Goal: Contribute content: Contribute content

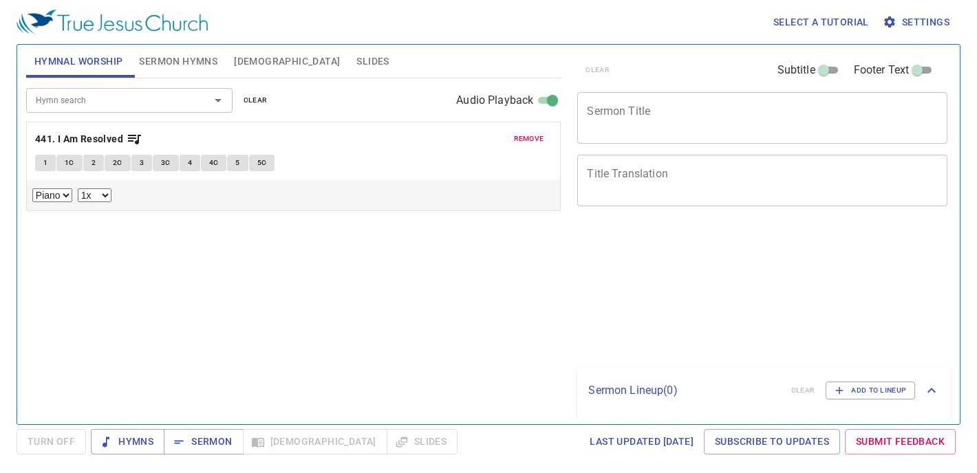
select select "1"
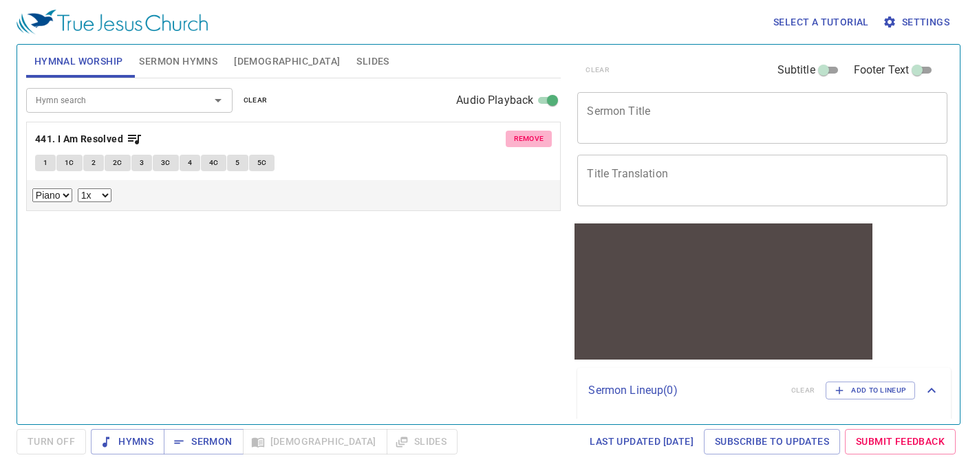
click at [520, 142] on span "remove" at bounding box center [529, 139] width 30 height 12
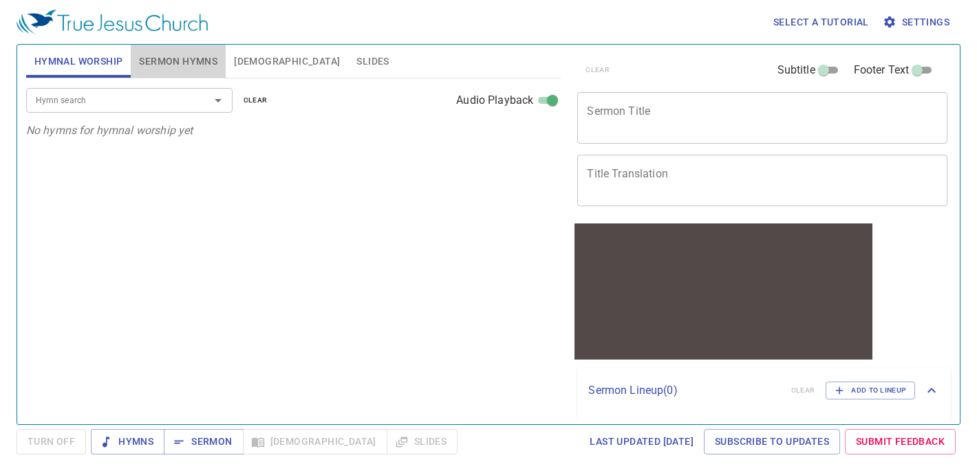
click at [169, 54] on span "Sermon Hymns" at bounding box center [178, 61] width 78 height 17
click at [72, 67] on span "Hymnal Worship" at bounding box center [78, 61] width 89 height 17
click at [122, 98] on input "Hymn search" at bounding box center [109, 100] width 158 height 16
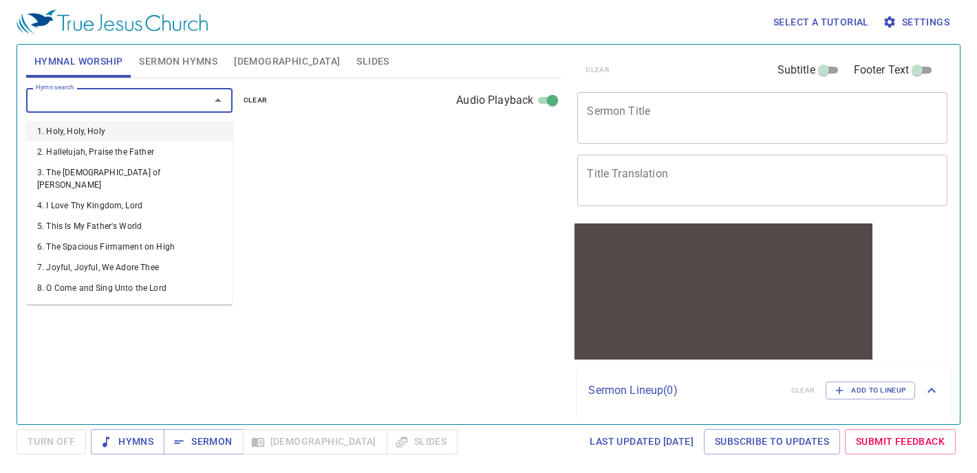
type input "1"
select select "1"
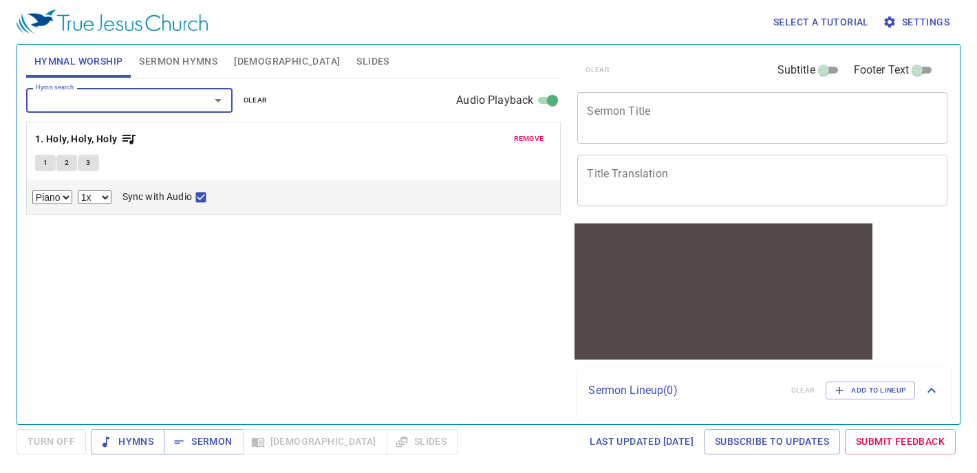
click at [47, 156] on button "1" at bounding box center [45, 163] width 21 height 17
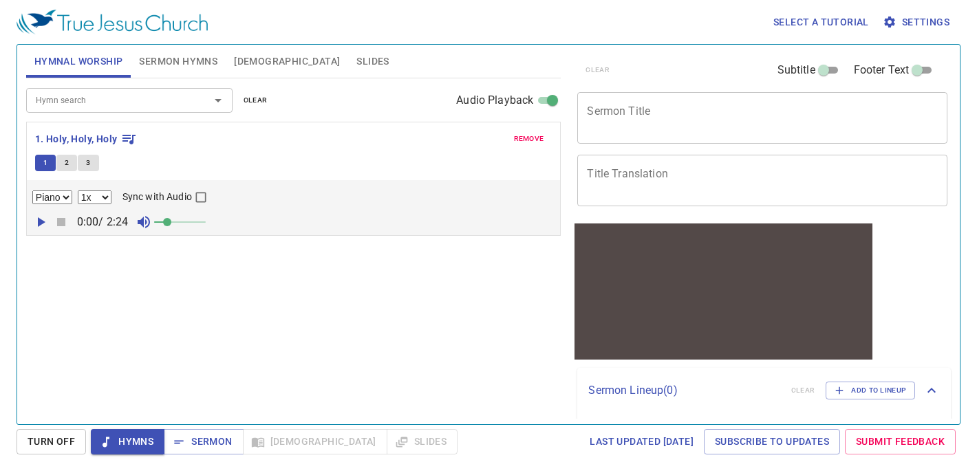
click at [205, 195] on input "Sync with Audio" at bounding box center [201, 200] width 18 height 18
click at [43, 224] on icon "button" at bounding box center [40, 222] width 17 height 17
click at [168, 67] on span "Sermon Hymns" at bounding box center [178, 61] width 78 height 17
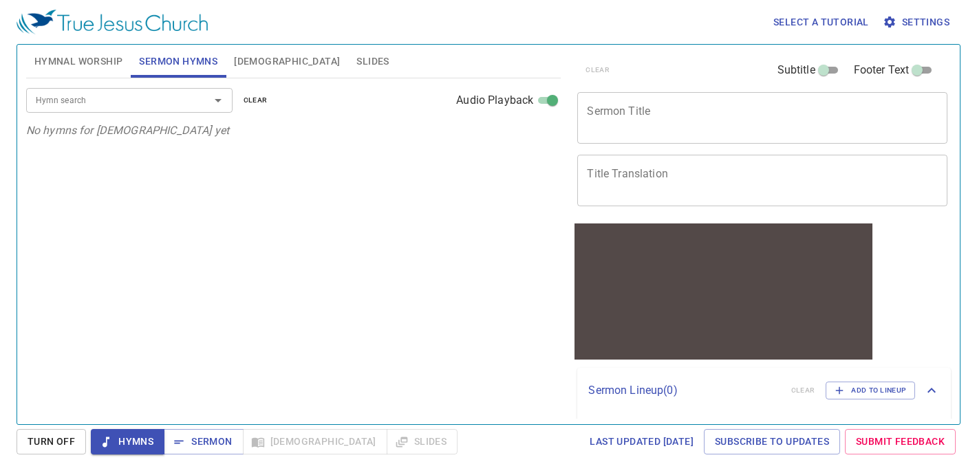
click at [248, 53] on span "[DEMOGRAPHIC_DATA]" at bounding box center [287, 61] width 106 height 17
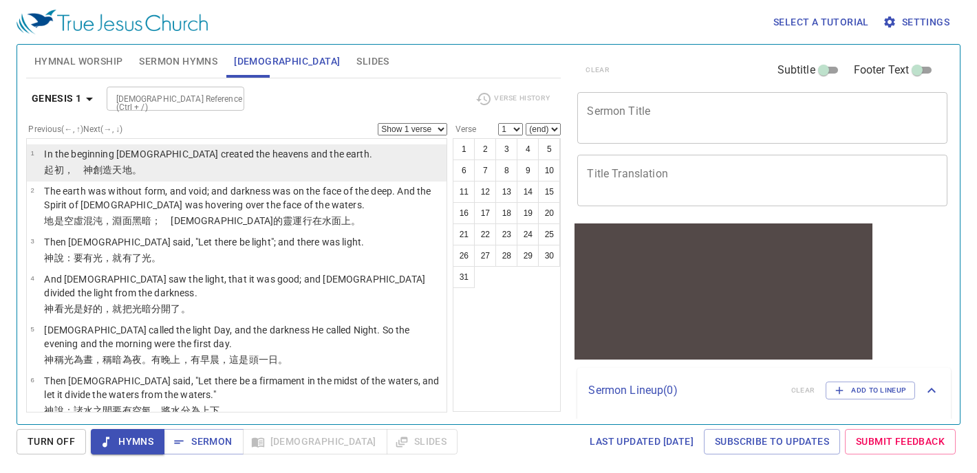
click at [145, 153] on p "In the beginning God created the heavens and the earth." at bounding box center [208, 154] width 328 height 14
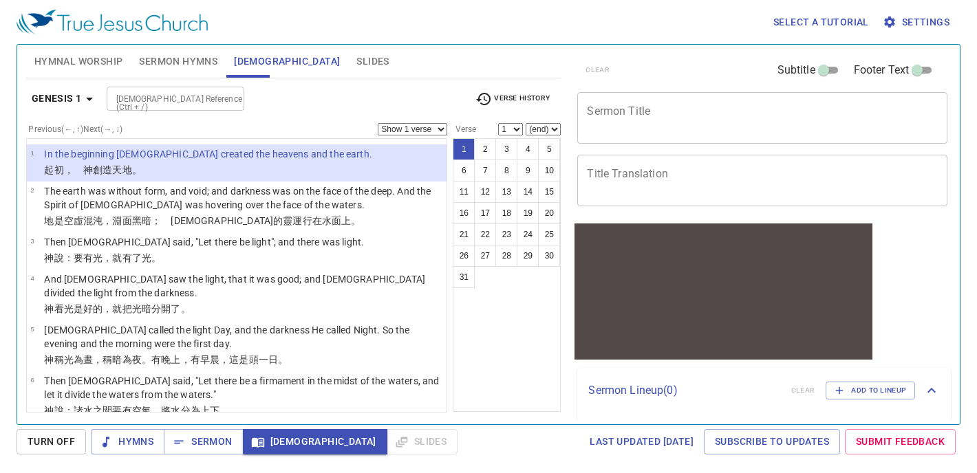
click at [152, 158] on p "In the beginning God created the heavens and the earth." at bounding box center [208, 154] width 328 height 14
click at [263, 162] on td "In the beginning God created the heavens and the earth." at bounding box center [208, 155] width 328 height 16
click at [104, 67] on span "Hymnal Worship" at bounding box center [78, 61] width 89 height 17
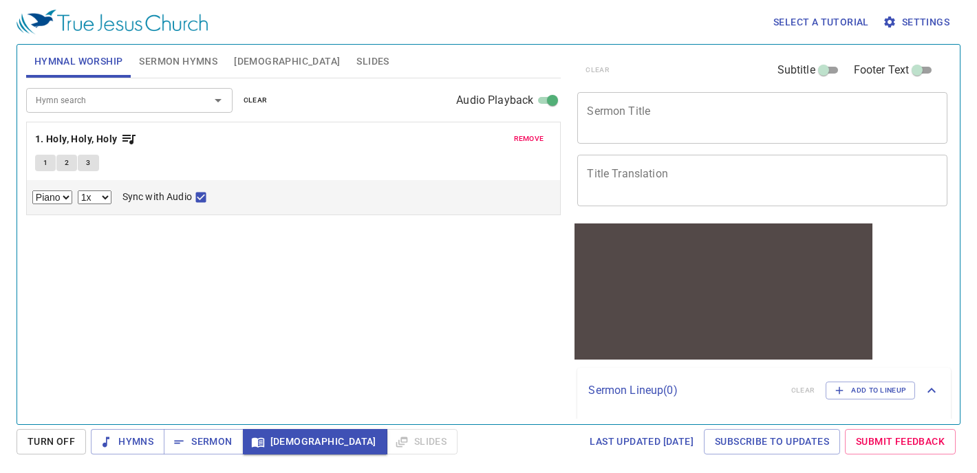
click at [41, 166] on button "1" at bounding box center [45, 163] width 21 height 17
checkbox input "false"
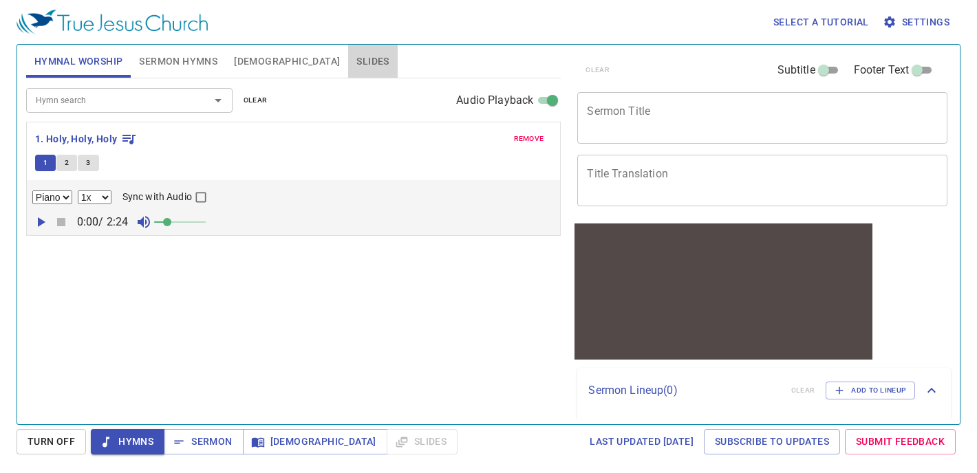
click at [356, 64] on span "Slides" at bounding box center [372, 61] width 32 height 17
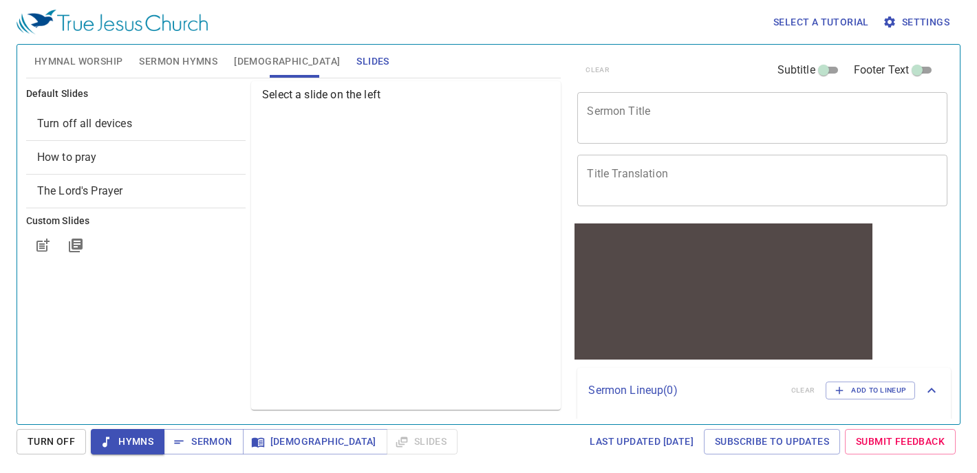
click at [148, 141] on div "How to pray" at bounding box center [135, 157] width 219 height 33
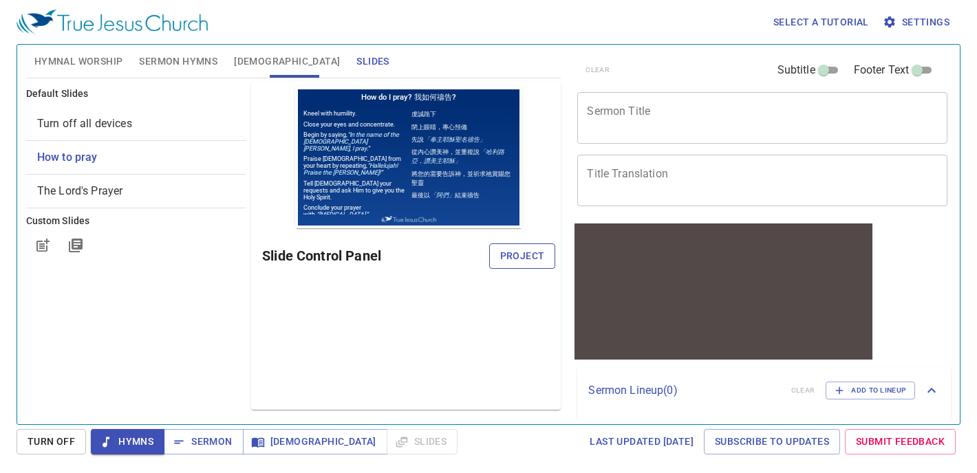
click at [506, 260] on span "Project" at bounding box center [522, 256] width 45 height 17
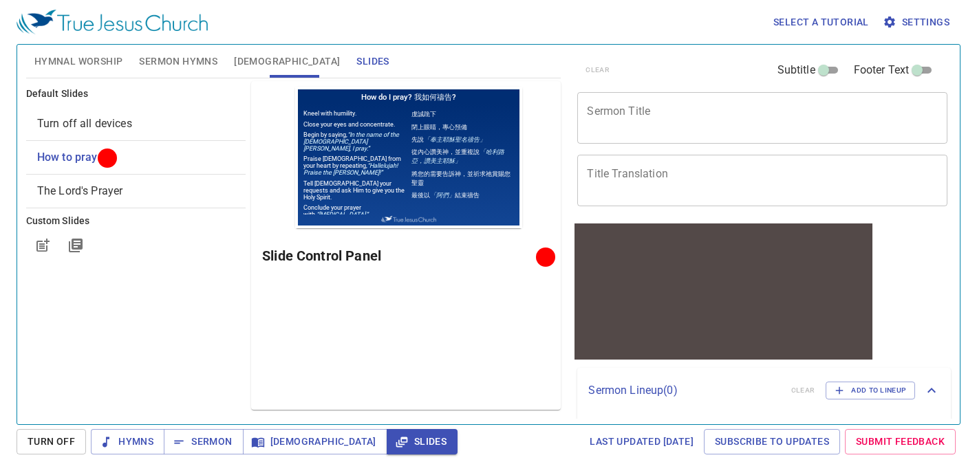
click at [39, 444] on span "Turn Off" at bounding box center [51, 441] width 47 height 17
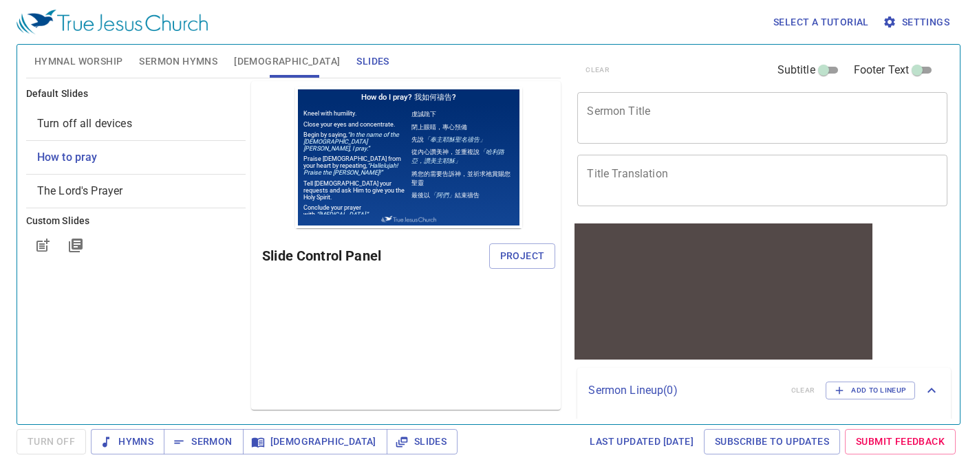
click at [120, 50] on button "Hymnal Worship" at bounding box center [78, 61] width 105 height 33
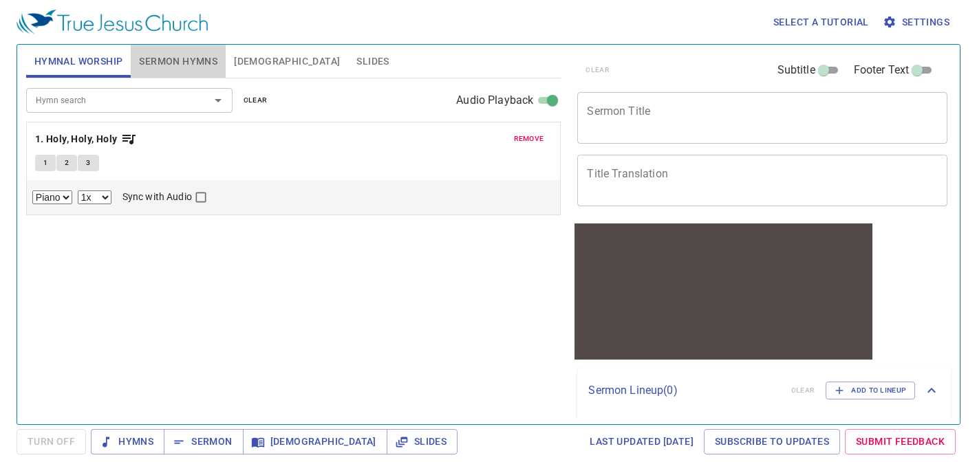
click at [145, 61] on span "Sermon Hymns" at bounding box center [178, 61] width 78 height 17
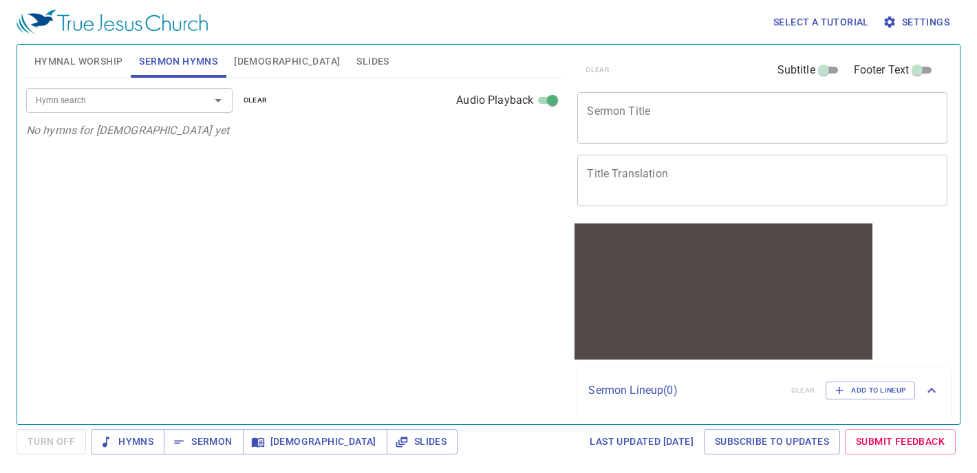
click at [231, 63] on button "[DEMOGRAPHIC_DATA]" at bounding box center [287, 61] width 122 height 33
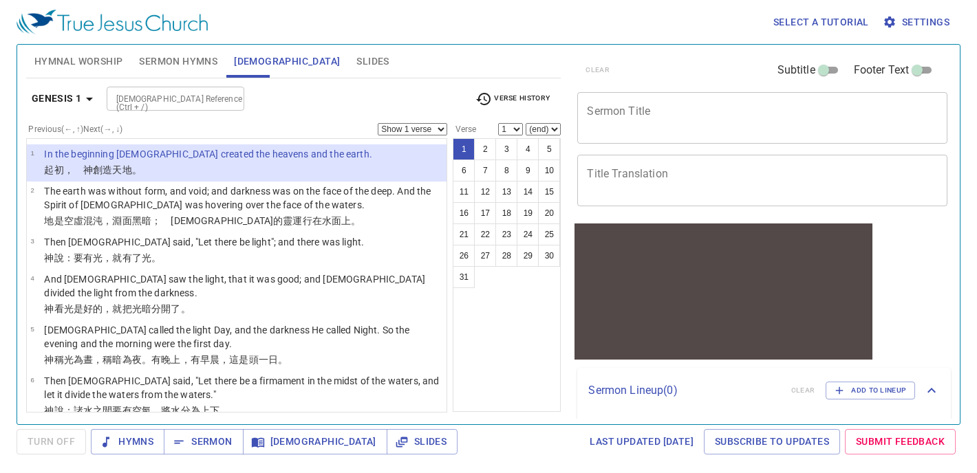
click at [168, 173] on p "﻿起初 ，　神 創造 天 地 。" at bounding box center [208, 170] width 328 height 14
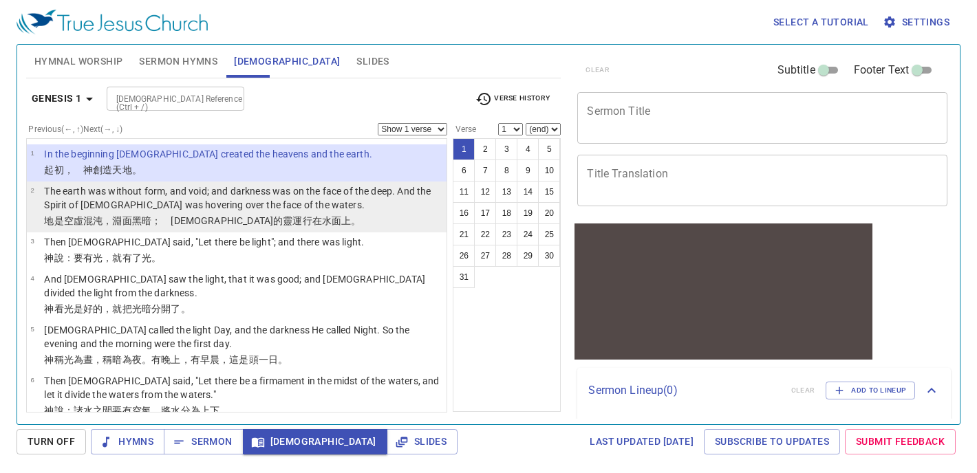
click at [311, 197] on p "The earth was without form, and void; and darkness was on the face of the deep.…" at bounding box center [243, 198] width 398 height 28
select select "2"
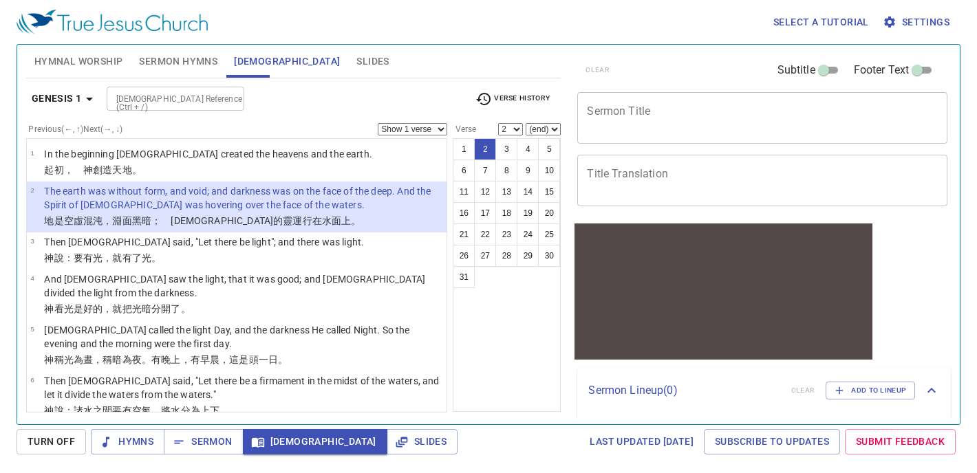
click at [72, 63] on span "Hymnal Worship" at bounding box center [78, 61] width 89 height 17
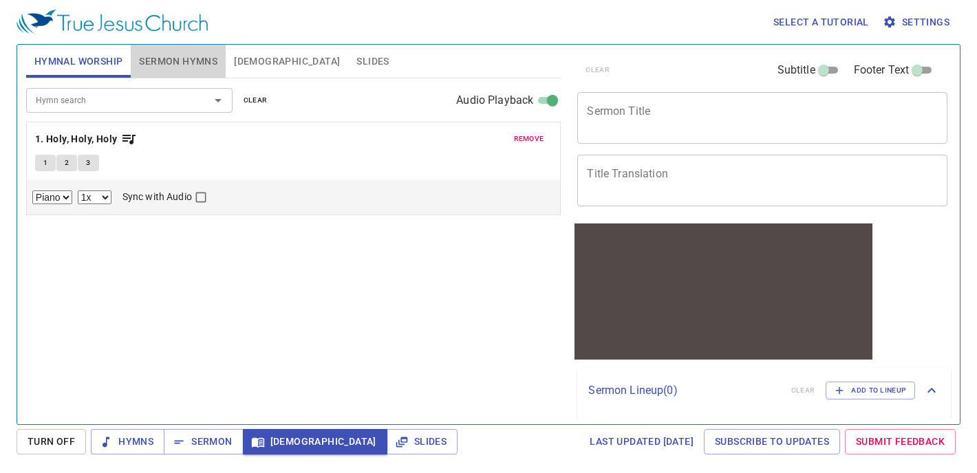
click at [182, 69] on button "Sermon Hymns" at bounding box center [178, 61] width 95 height 33
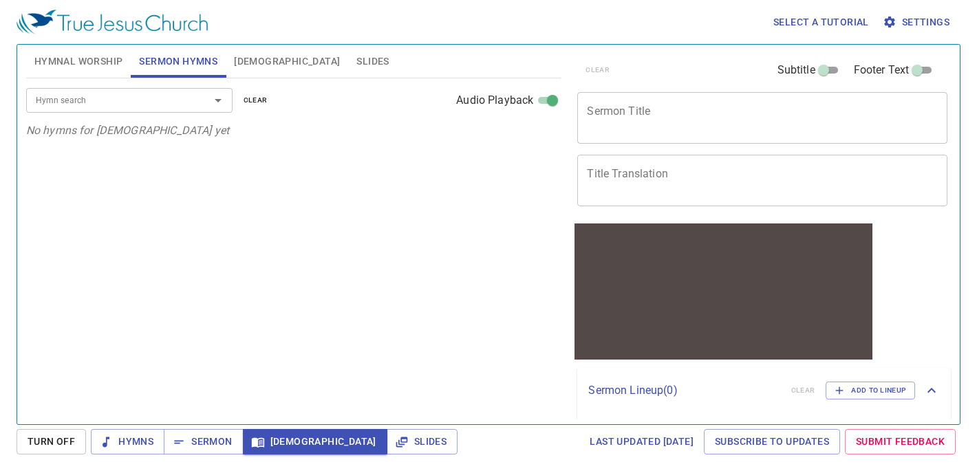
click at [254, 57] on span "[DEMOGRAPHIC_DATA]" at bounding box center [287, 61] width 106 height 17
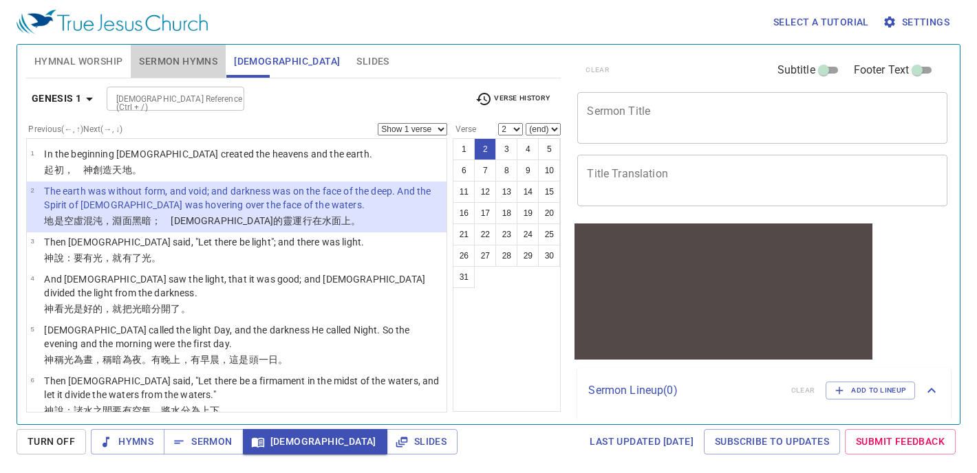
click at [163, 57] on span "Sermon Hymns" at bounding box center [178, 61] width 78 height 17
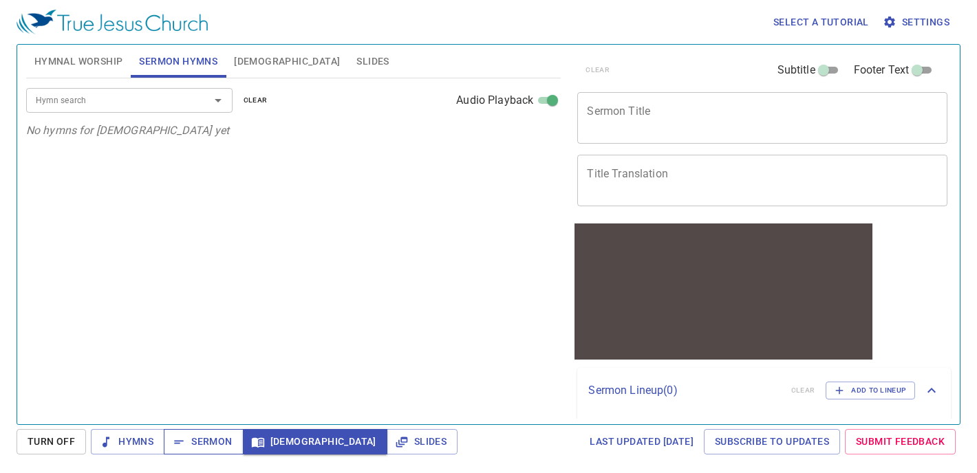
click at [191, 451] on button "Sermon" at bounding box center [203, 441] width 79 height 25
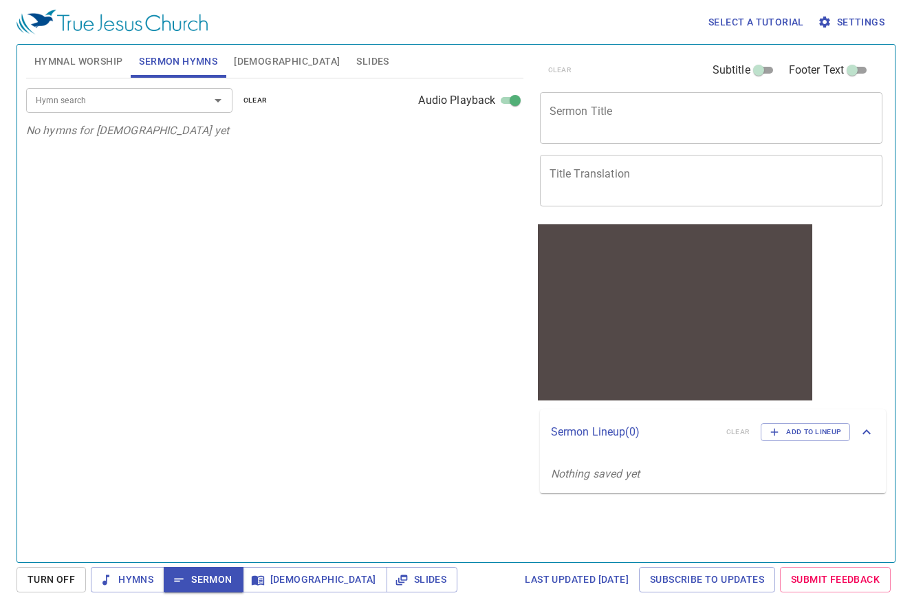
click at [100, 72] on button "Hymnal Worship" at bounding box center [78, 61] width 105 height 33
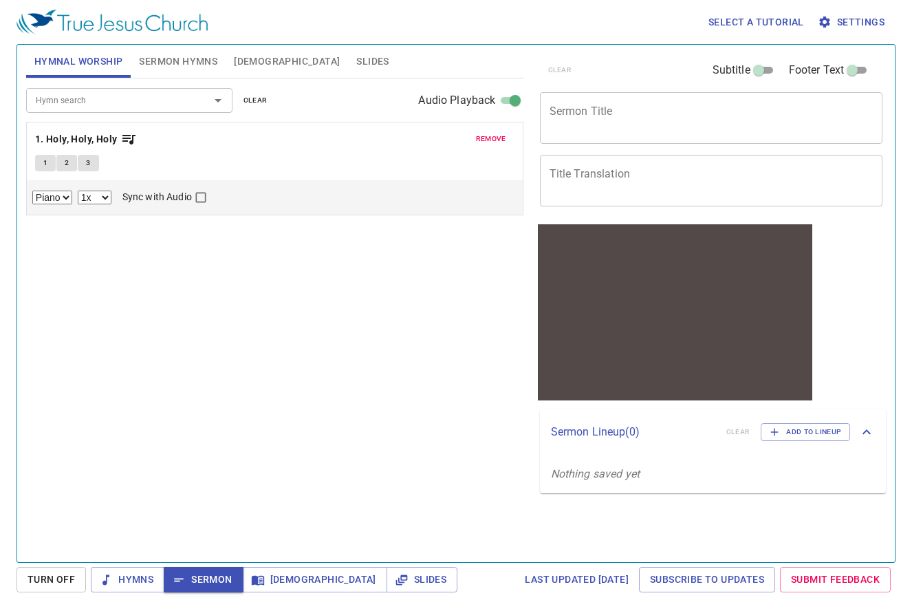
click at [202, 198] on input "Sync with Audio" at bounding box center [201, 200] width 18 height 18
click at [47, 158] on span "1" at bounding box center [45, 163] width 4 height 12
checkbox input "false"
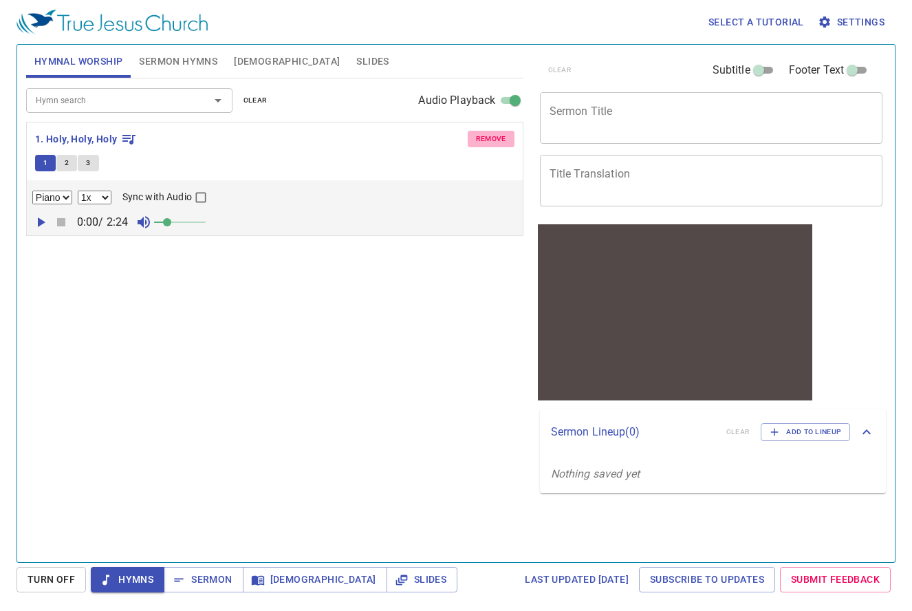
click at [497, 134] on span "remove" at bounding box center [491, 139] width 30 height 12
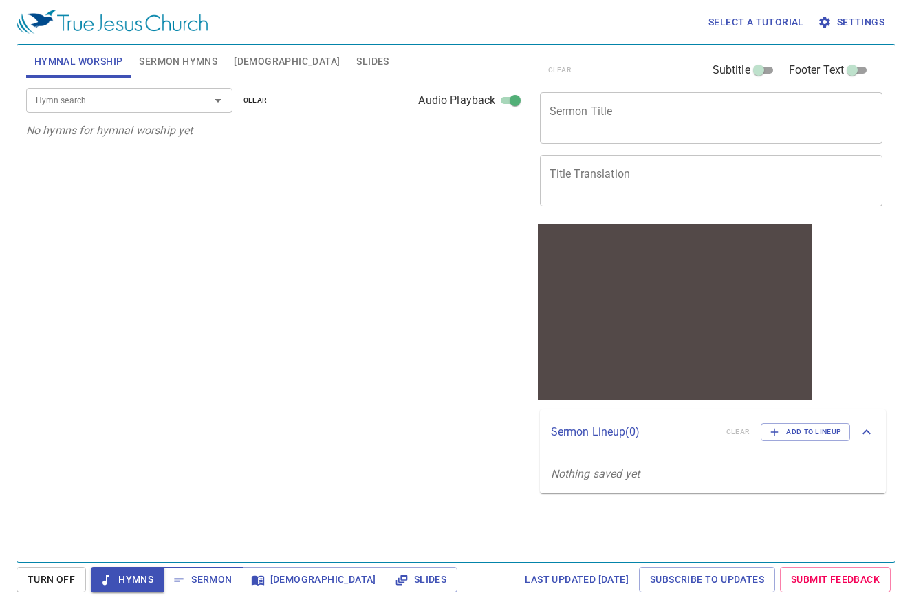
click at [202, 473] on span "Sermon" at bounding box center [203, 579] width 57 height 17
click at [183, 61] on span "Sermon Hymns" at bounding box center [178, 61] width 78 height 17
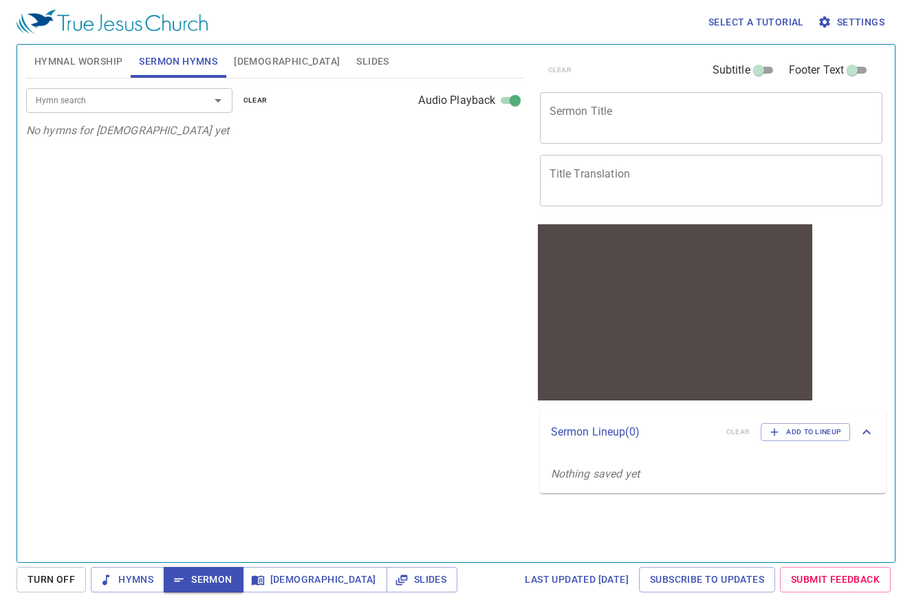
click at [653, 118] on textarea "Sermon Title" at bounding box center [712, 118] width 324 height 26
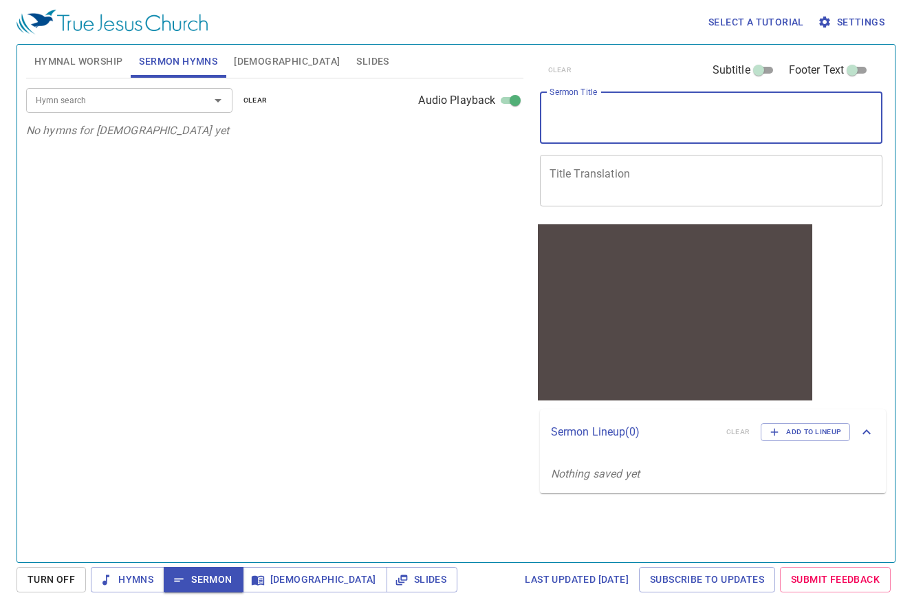
click at [652, 186] on textarea "Title Translation" at bounding box center [712, 180] width 324 height 26
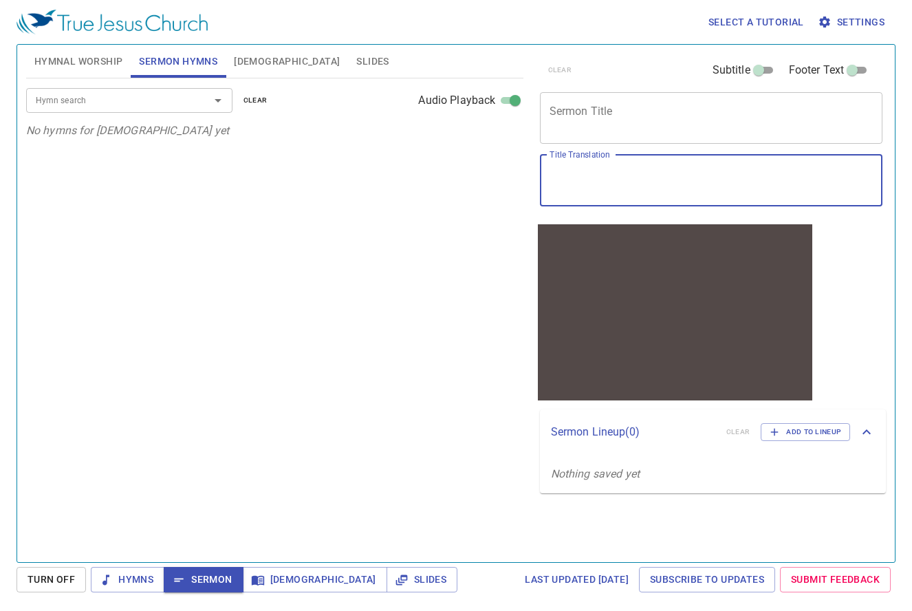
click at [640, 105] on textarea "Sermon Title" at bounding box center [712, 118] width 324 height 26
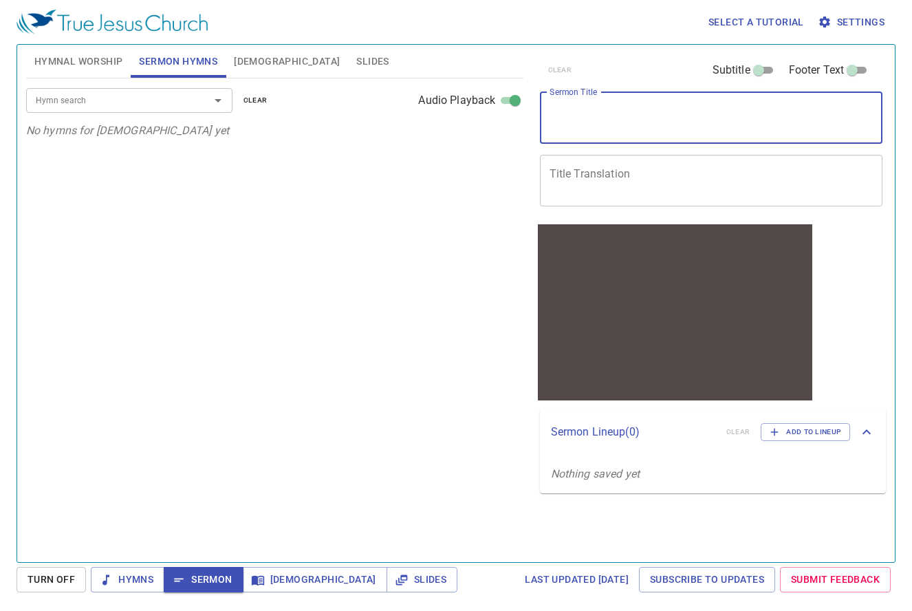
click at [640, 197] on div "x Title Translation" at bounding box center [711, 181] width 343 height 52
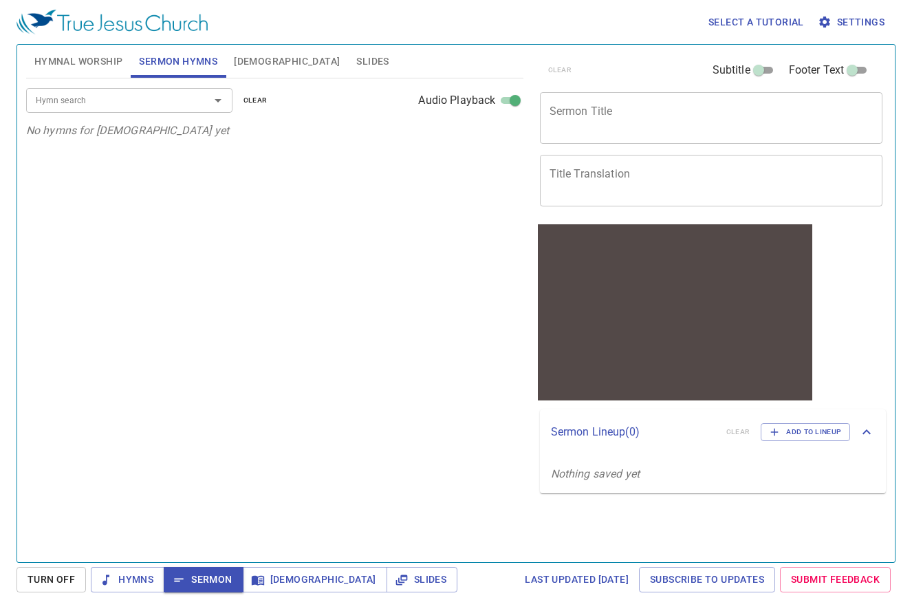
click at [634, 133] on div "x Sermon Title" at bounding box center [711, 118] width 343 height 52
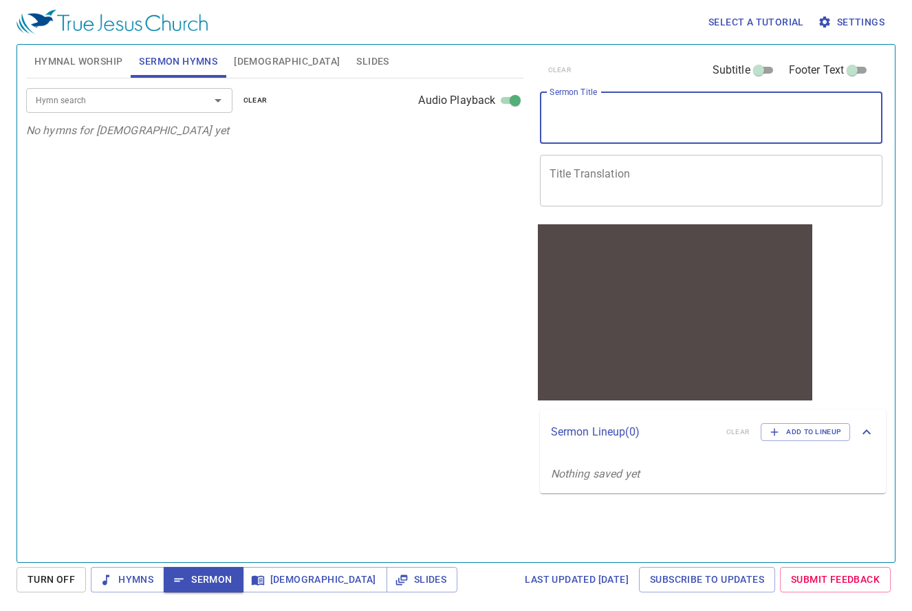
click at [634, 195] on div "x Title Translation" at bounding box center [711, 181] width 343 height 52
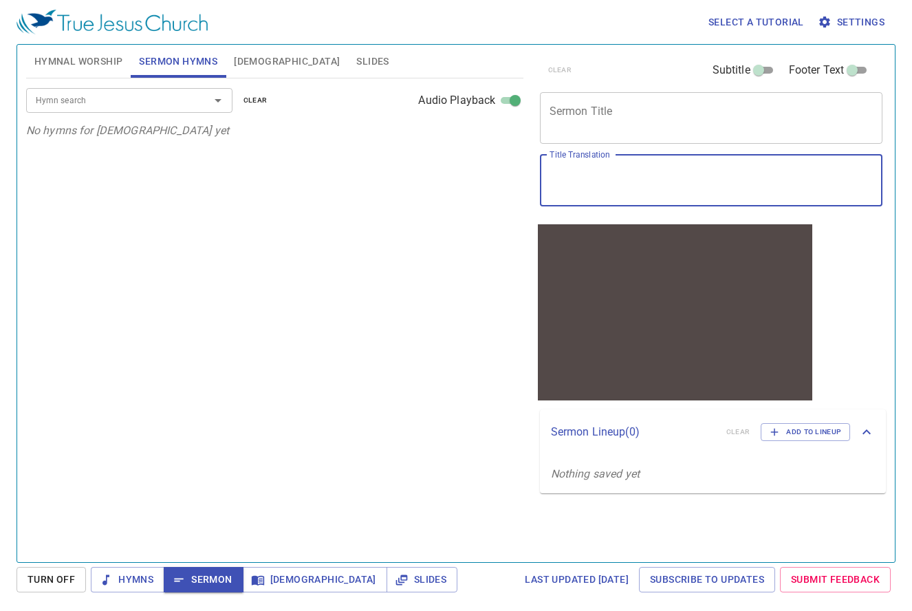
click at [620, 278] on div at bounding box center [674, 298] width 274 height 114
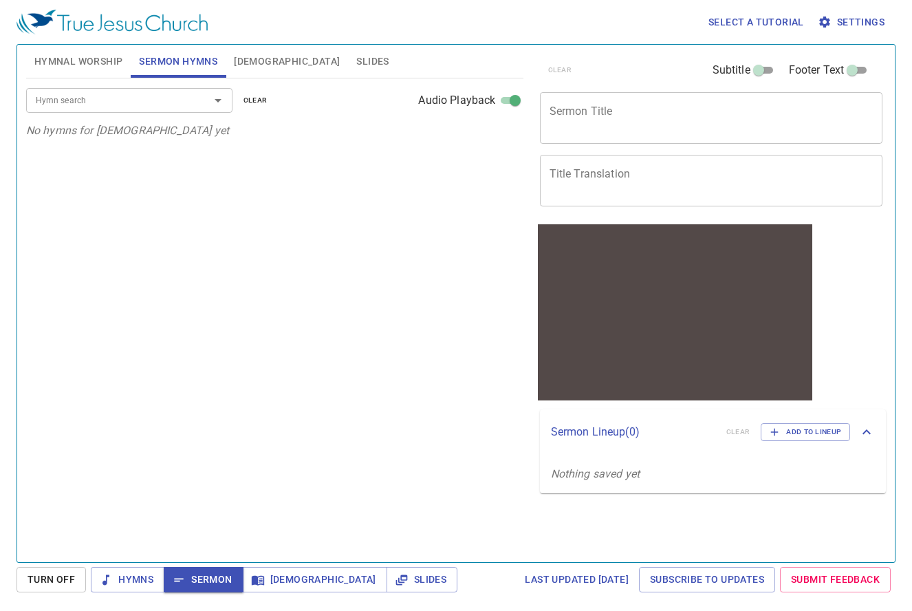
click at [617, 133] on div "x Sermon Title" at bounding box center [711, 118] width 343 height 52
click at [620, 199] on div "x Title Translation" at bounding box center [711, 181] width 343 height 52
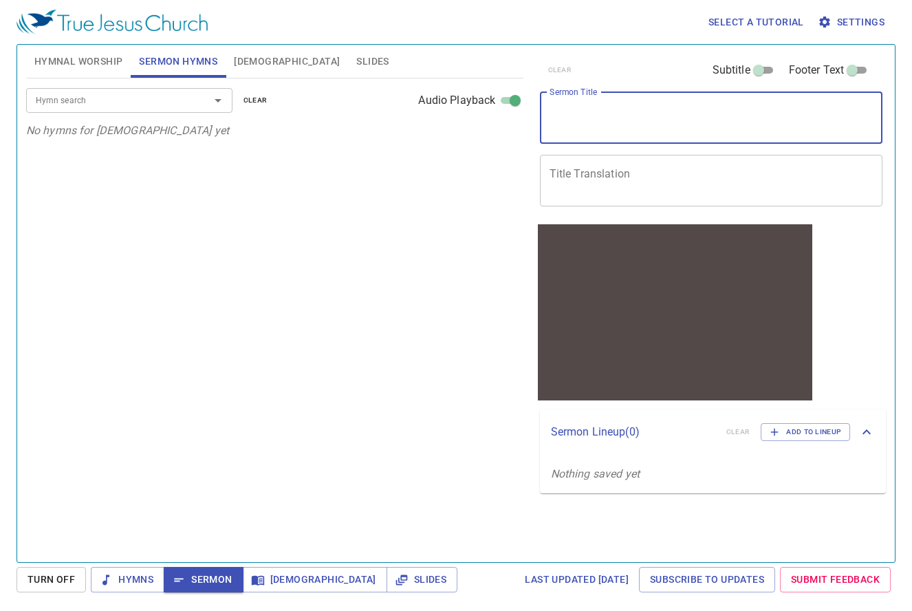
click at [619, 125] on textarea "Sermon Title" at bounding box center [712, 118] width 324 height 26
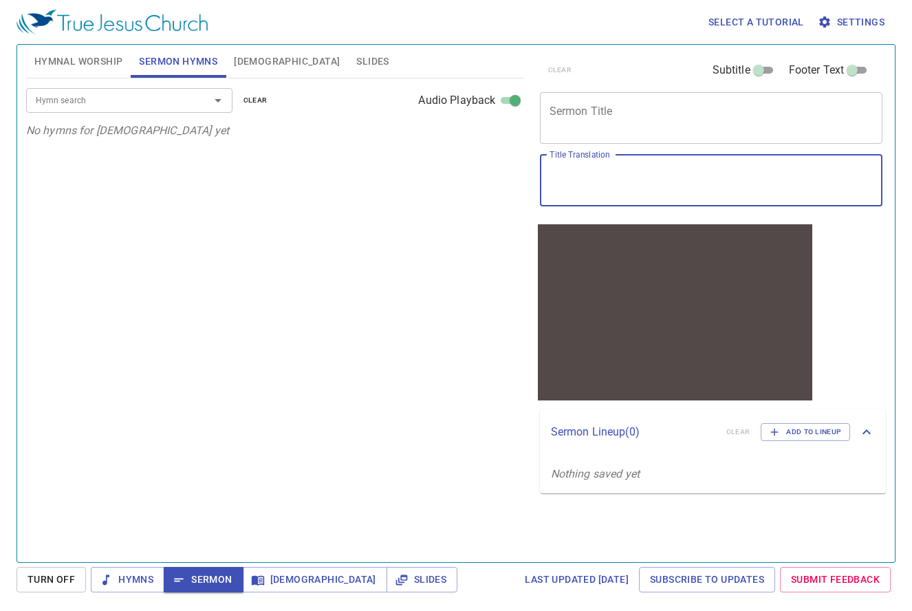
click at [683, 191] on textarea "Title Translation" at bounding box center [712, 180] width 324 height 26
click at [675, 282] on div at bounding box center [674, 298] width 274 height 114
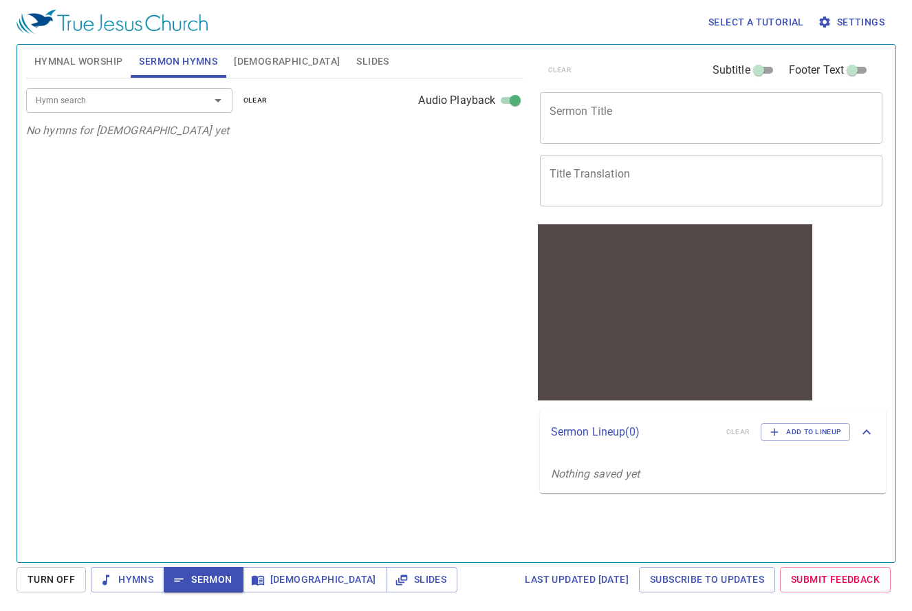
click at [708, 134] on div "x Sermon Title" at bounding box center [711, 118] width 343 height 52
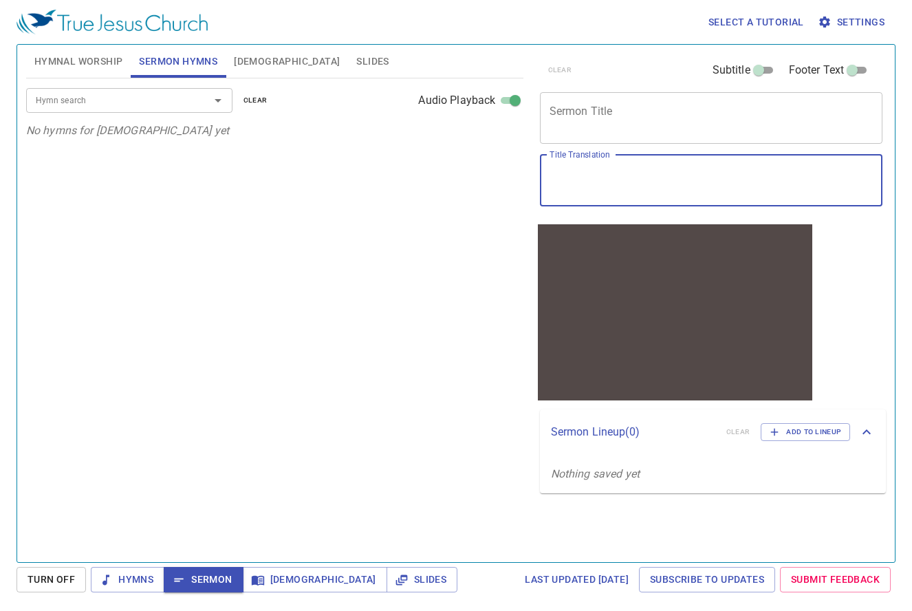
click at [684, 176] on textarea "Title Translation" at bounding box center [712, 180] width 324 height 26
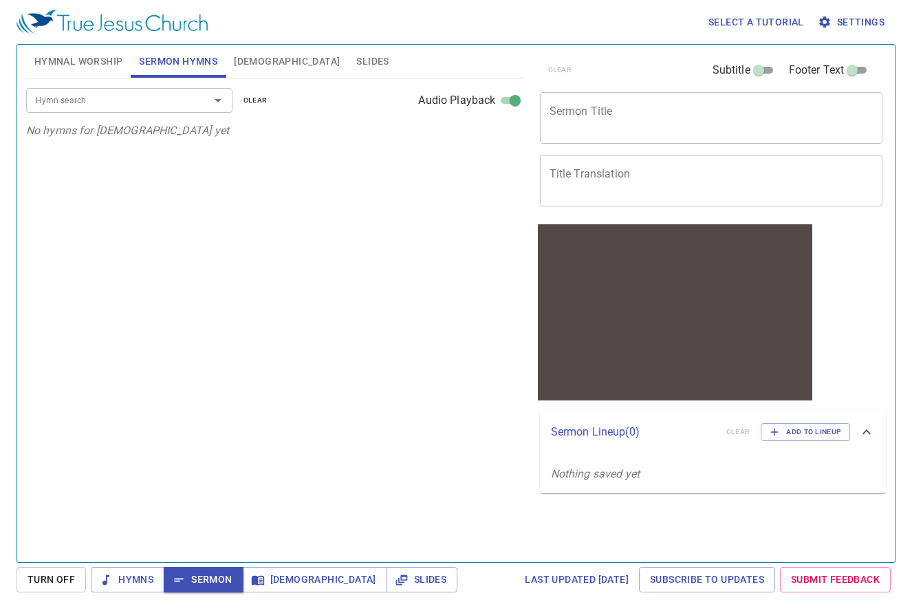
click at [680, 137] on div "x Sermon Title" at bounding box center [711, 118] width 343 height 52
click at [636, 200] on div "x Title Translation" at bounding box center [711, 181] width 343 height 52
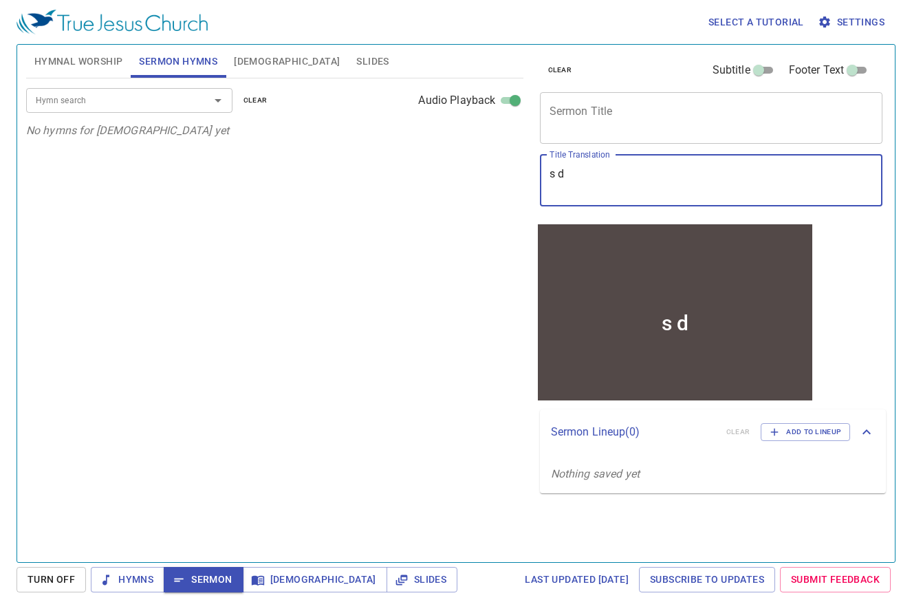
type textarea "s"
type textarea "a"
type textarea "a s"
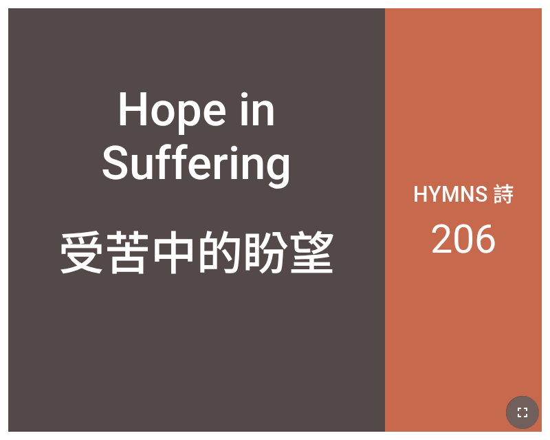
click at [528, 409] on icon "button" at bounding box center [522, 412] width 17 height 17
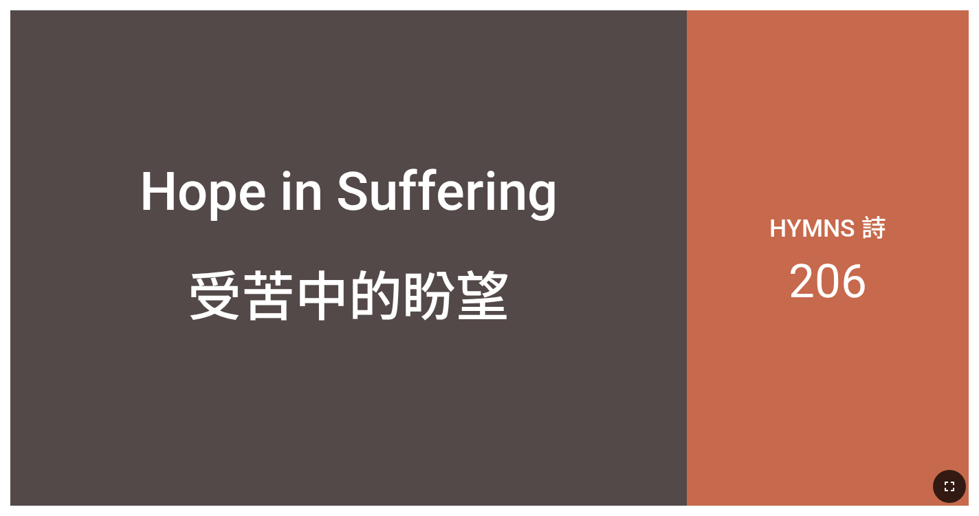
click at [550, 439] on button "button" at bounding box center [949, 486] width 33 height 33
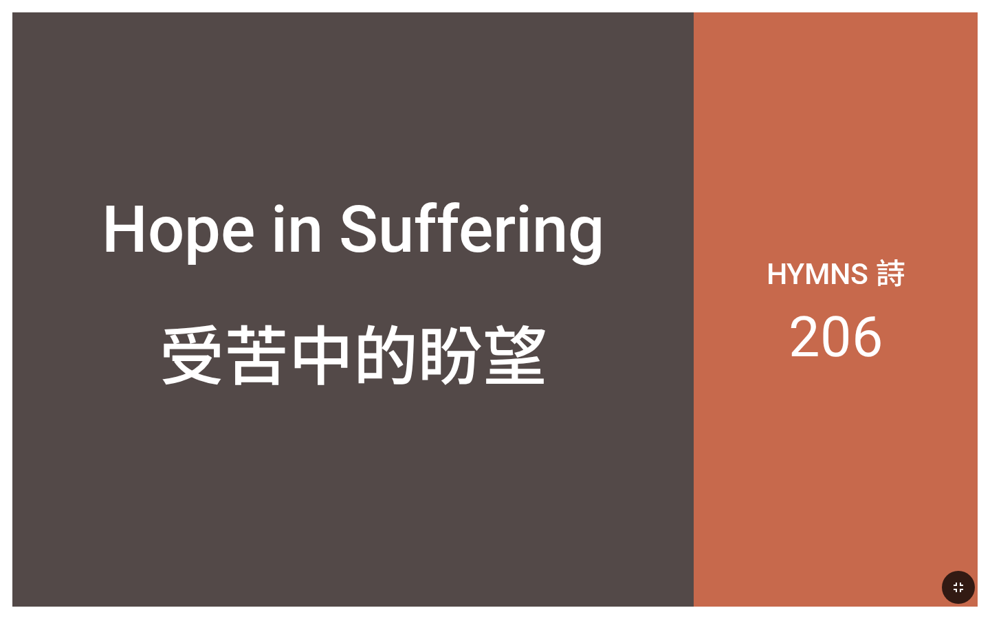
click at [550, 439] on button "button" at bounding box center [958, 587] width 33 height 33
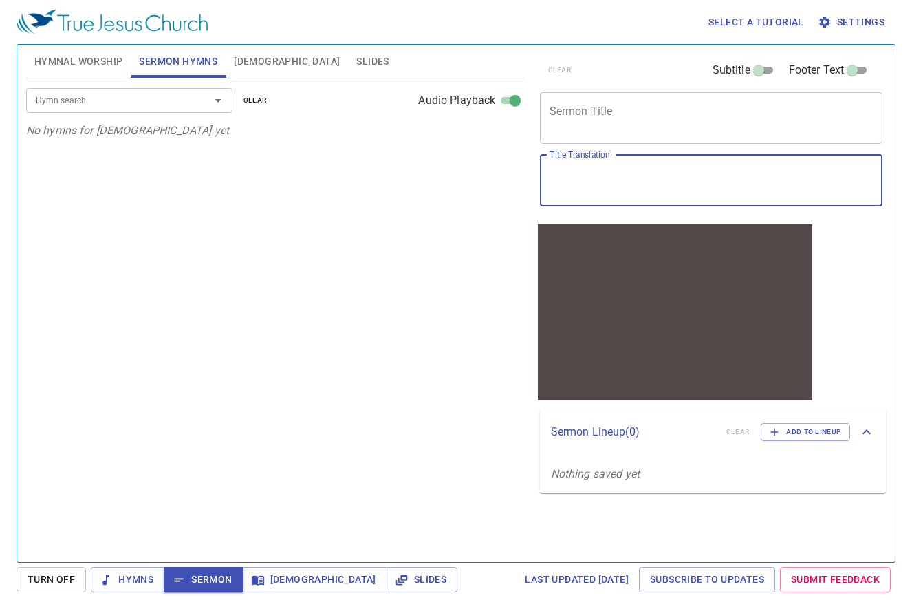
click at [667, 174] on textarea "Title Translation" at bounding box center [712, 180] width 324 height 26
paste textarea "受苦中的盼望"
type textarea "受苦中的盼望"
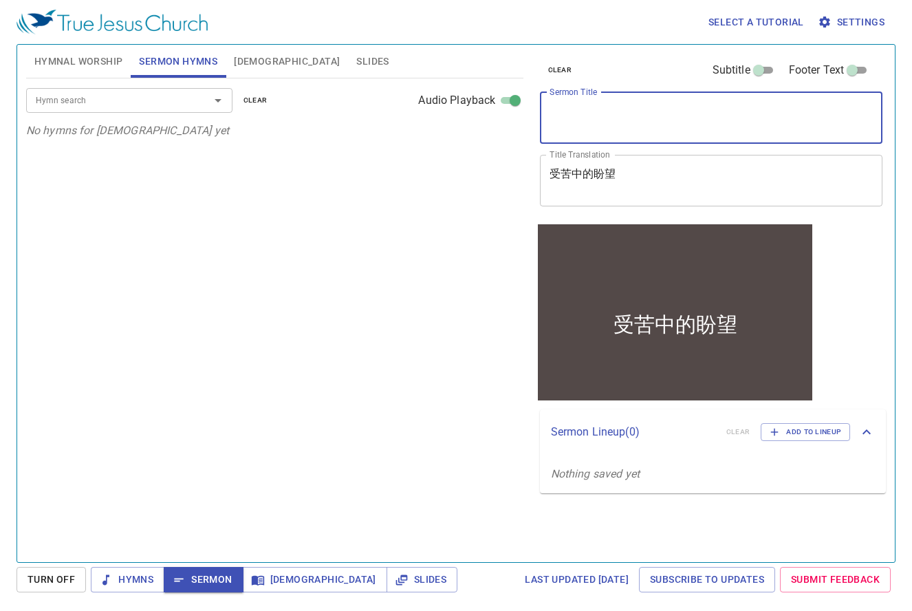
click at [700, 126] on textarea "Sermon Title" at bounding box center [712, 118] width 324 height 26
click at [118, 110] on div "Hymn search" at bounding box center [129, 100] width 206 height 24
type textarea "Hope in Suffering"
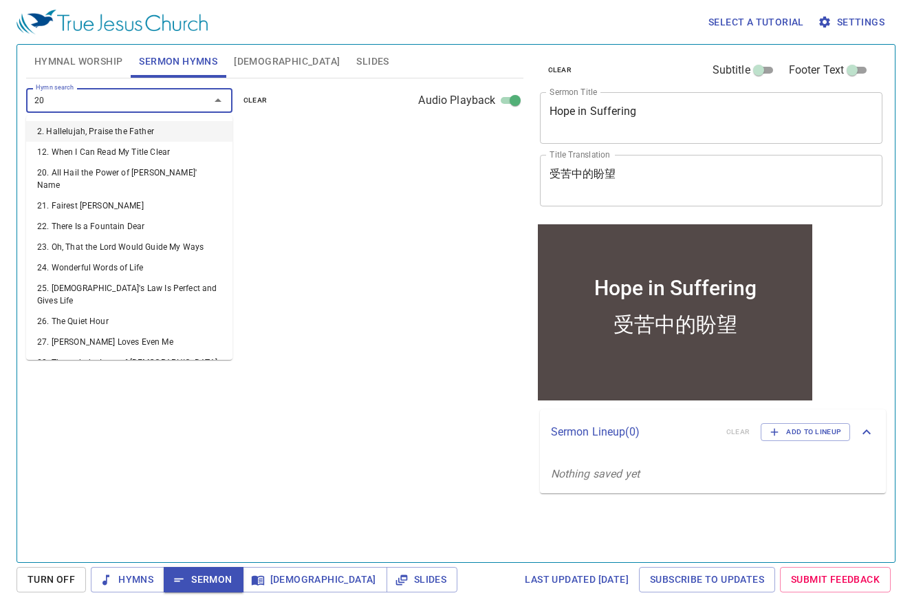
type input "206"
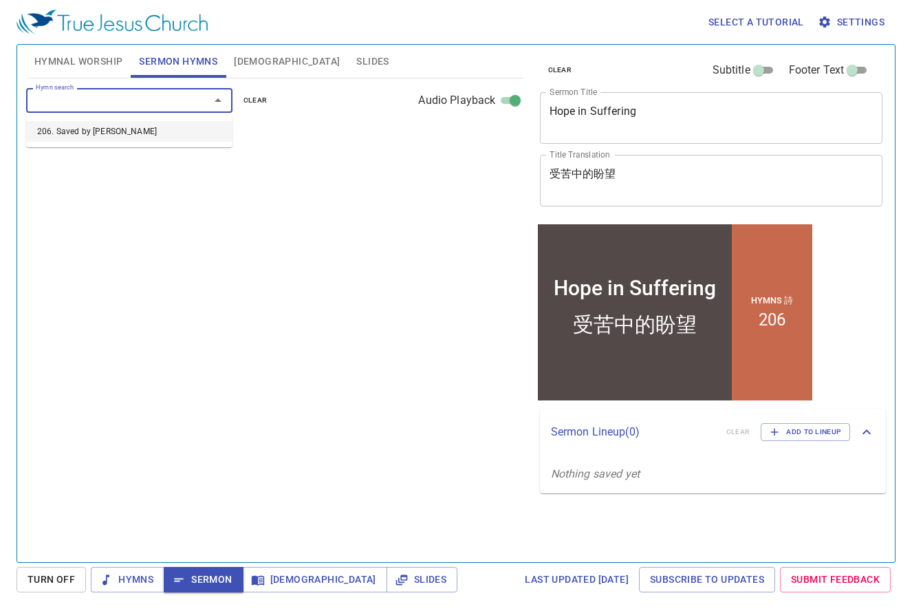
select select "1"
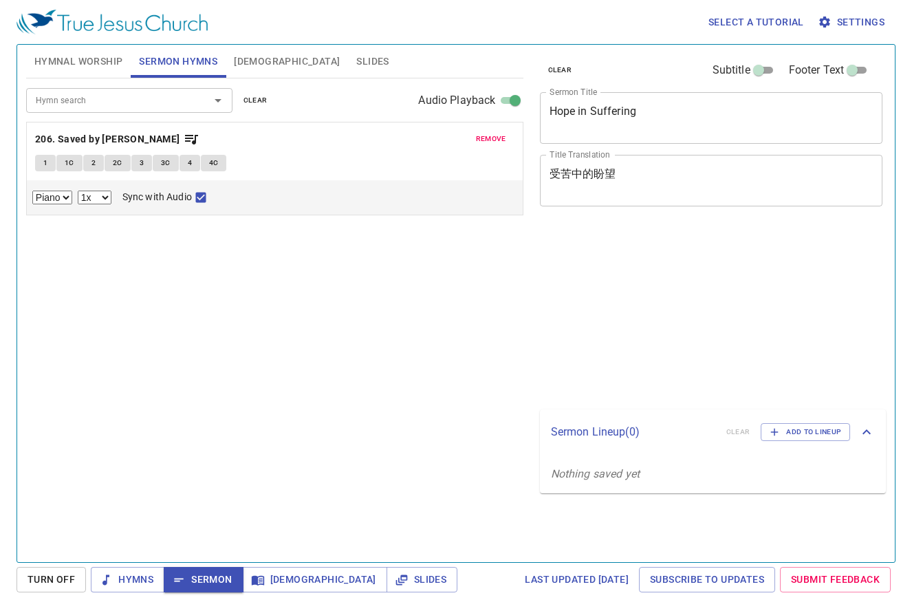
select select "1"
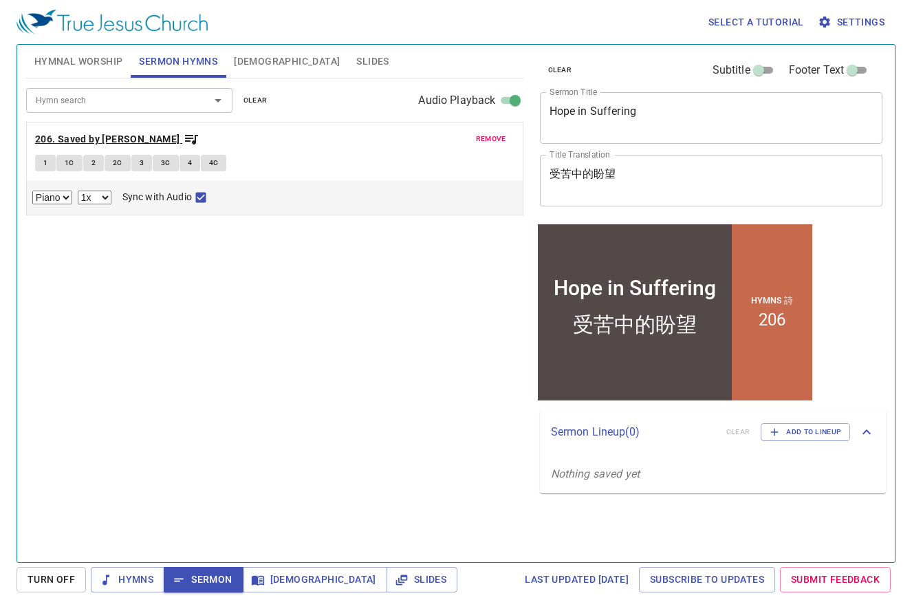
click at [107, 142] on b "206. Saved by [PERSON_NAME]" at bounding box center [107, 139] width 145 height 17
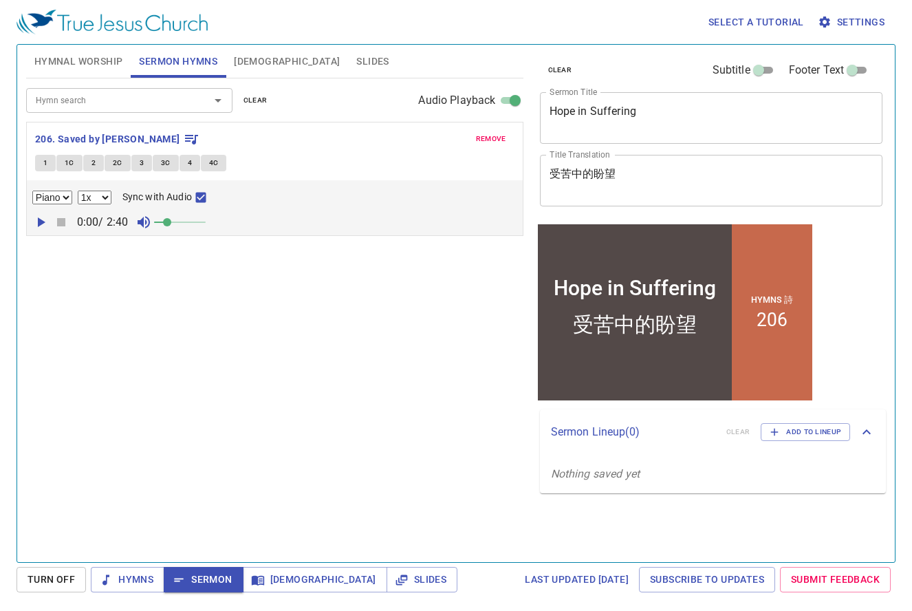
click at [40, 161] on button "1" at bounding box center [45, 163] width 21 height 17
click at [170, 196] on span "Sync with Audio" at bounding box center [156, 197] width 69 height 14
click at [192, 196] on input "Sync with Audio" at bounding box center [201, 200] width 18 height 18
checkbox input "true"
click at [39, 224] on icon "button" at bounding box center [42, 222] width 8 height 10
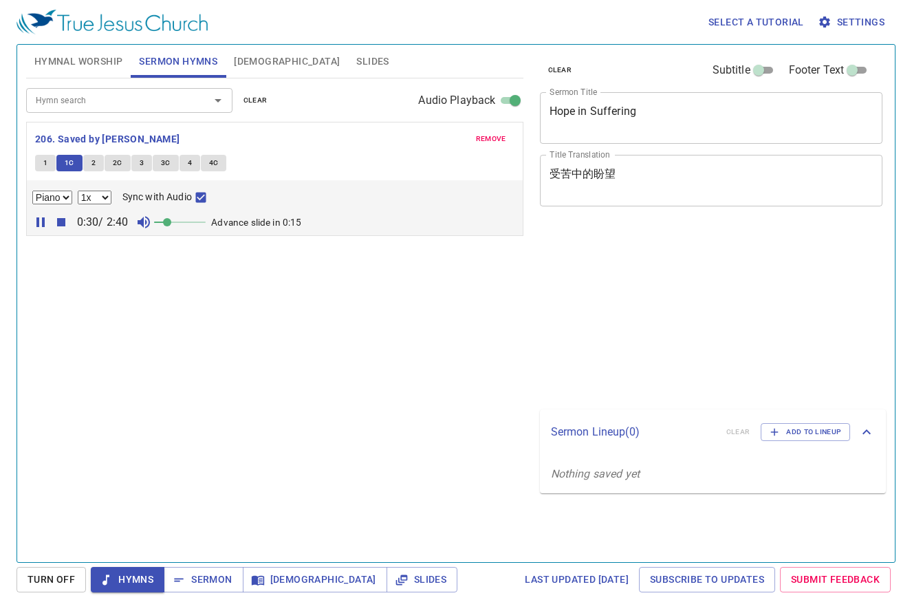
select select "1"
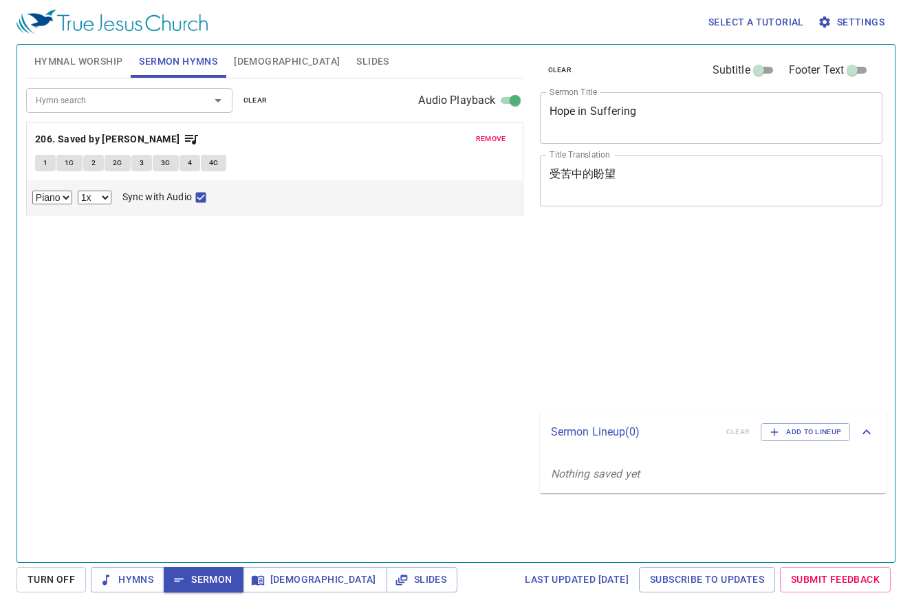
select select "1"
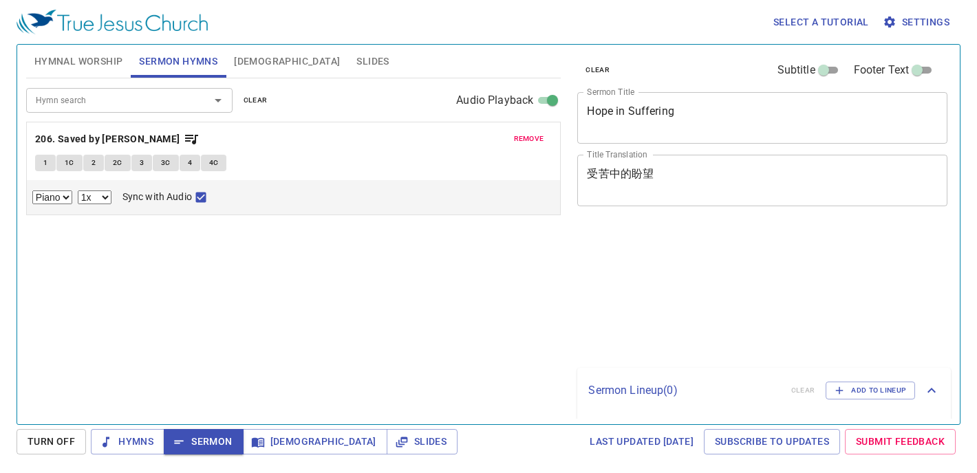
select select "1"
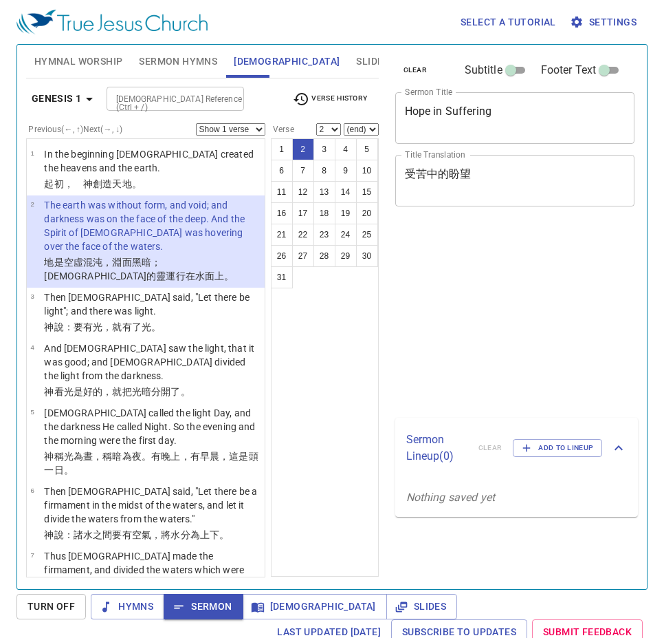
select select "2"
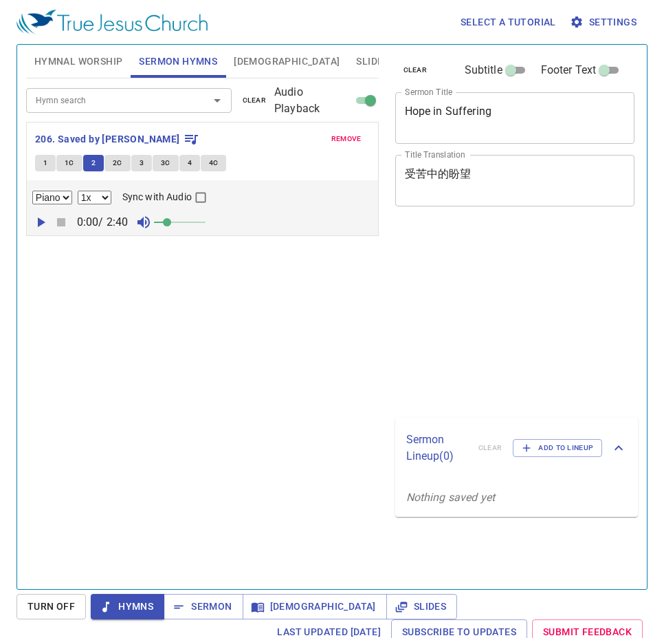
select select "1"
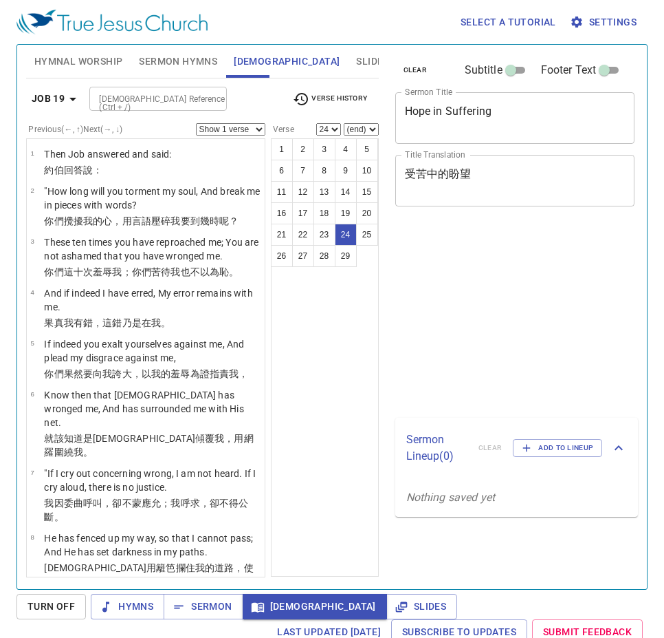
select select "24"
select select "27"
select select "21"
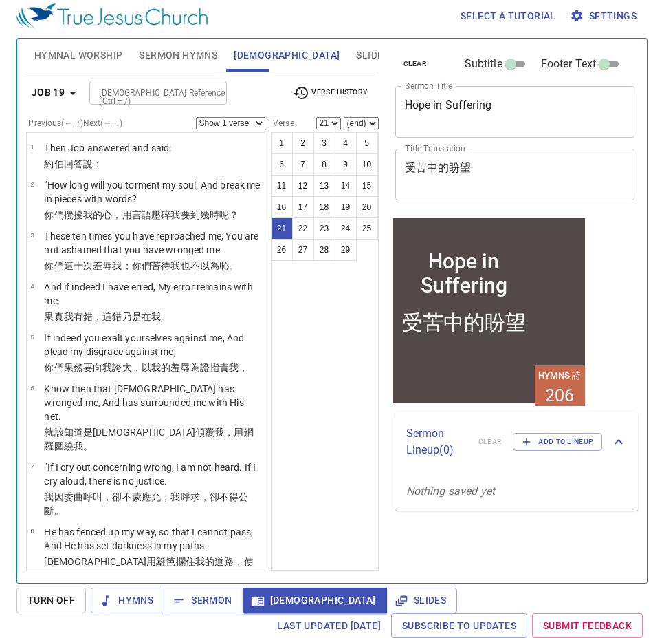
scroll to position [1004, 0]
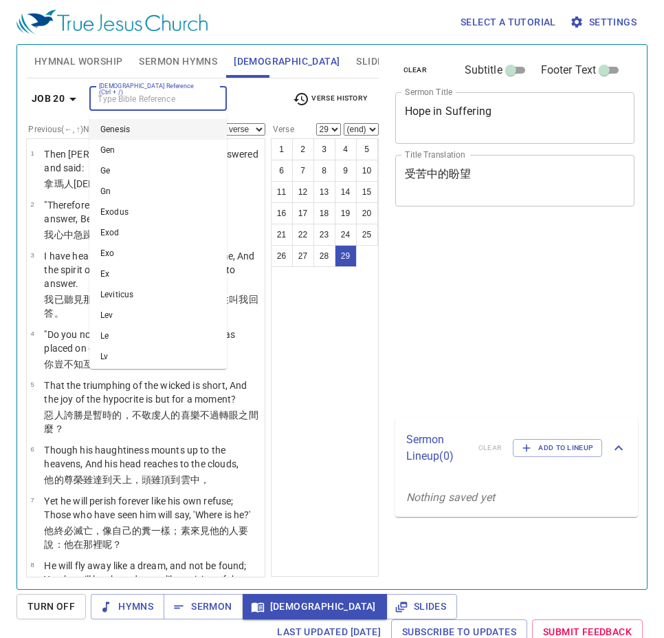
select select "29"
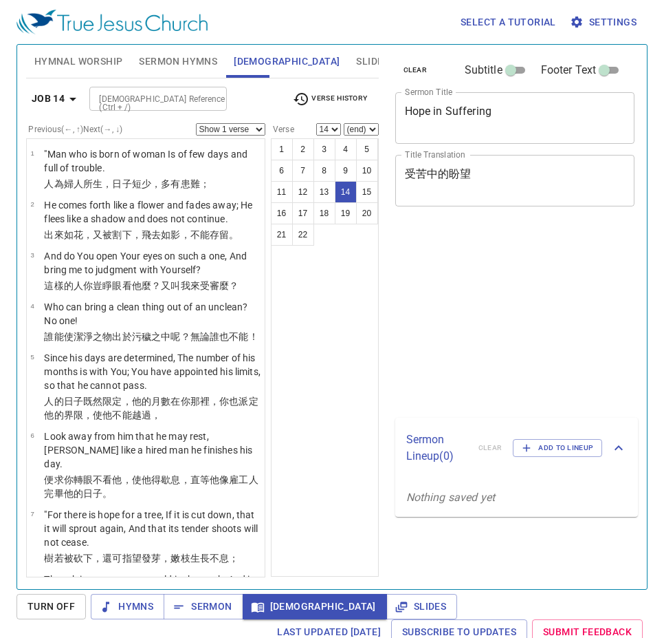
select select "14"
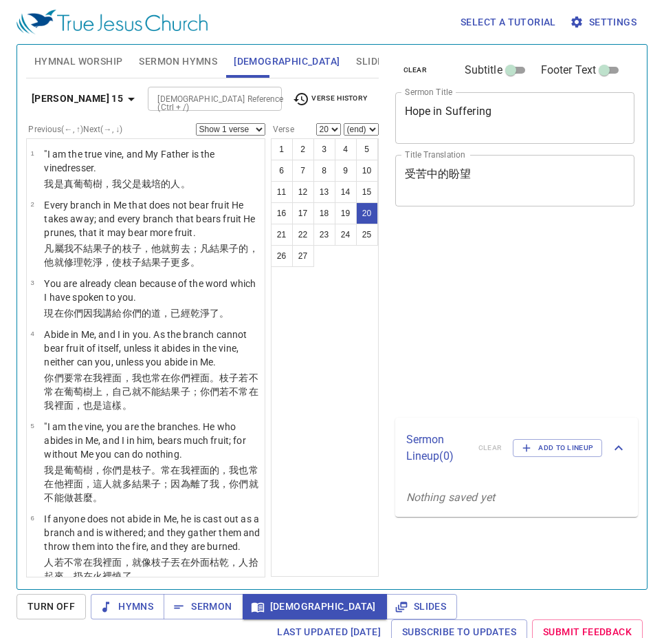
select select "20"
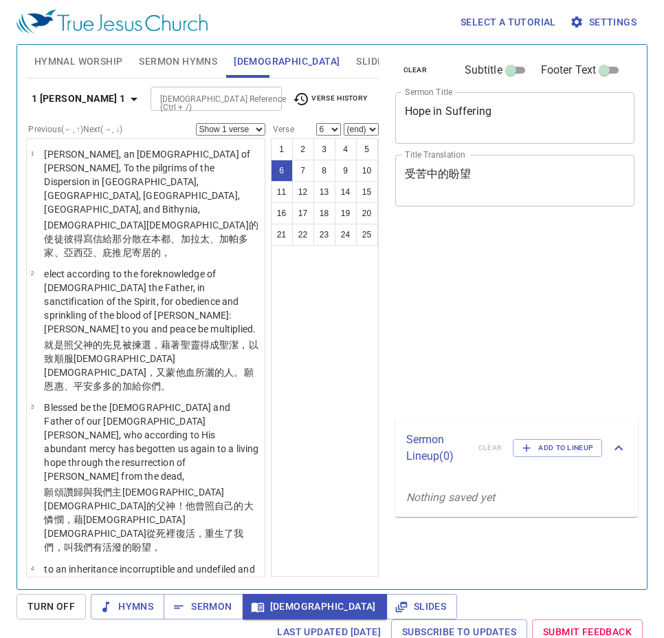
select select "6"
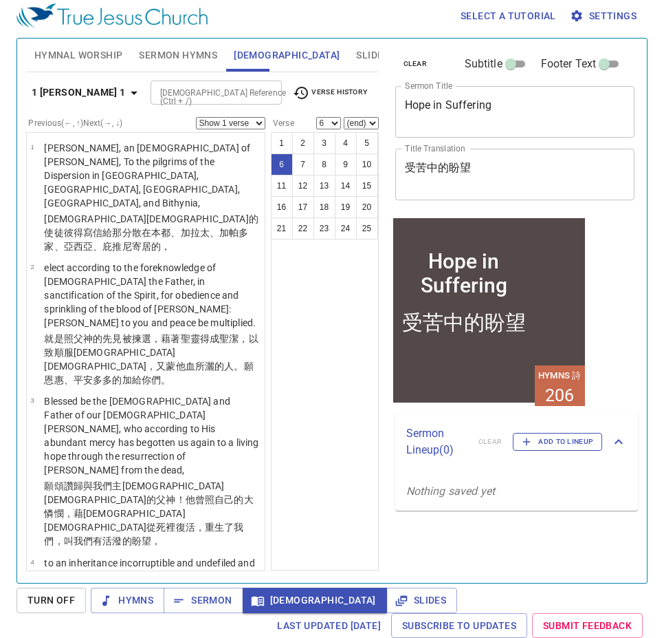
scroll to position [287, 0]
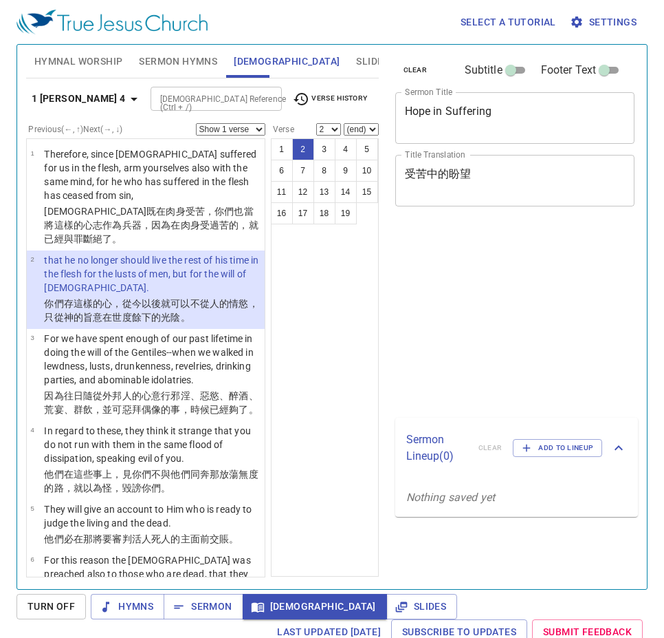
select select "2"
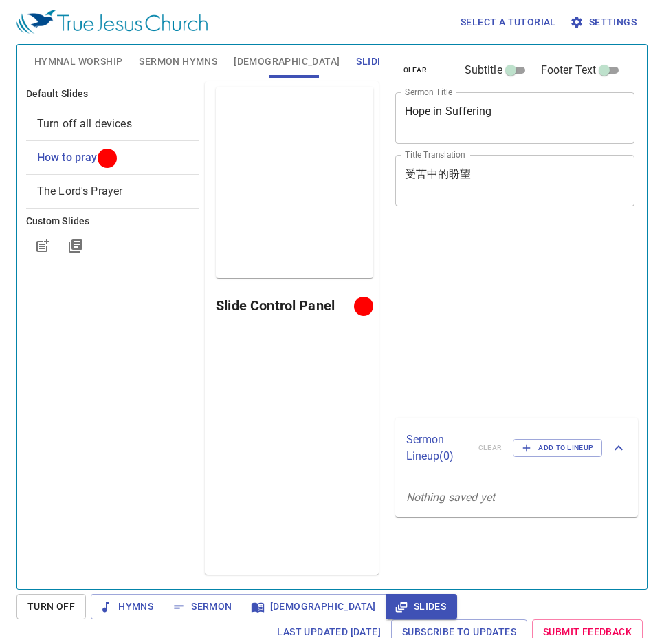
scroll to position [6, 0]
